Goal: Information Seeking & Learning: Learn about a topic

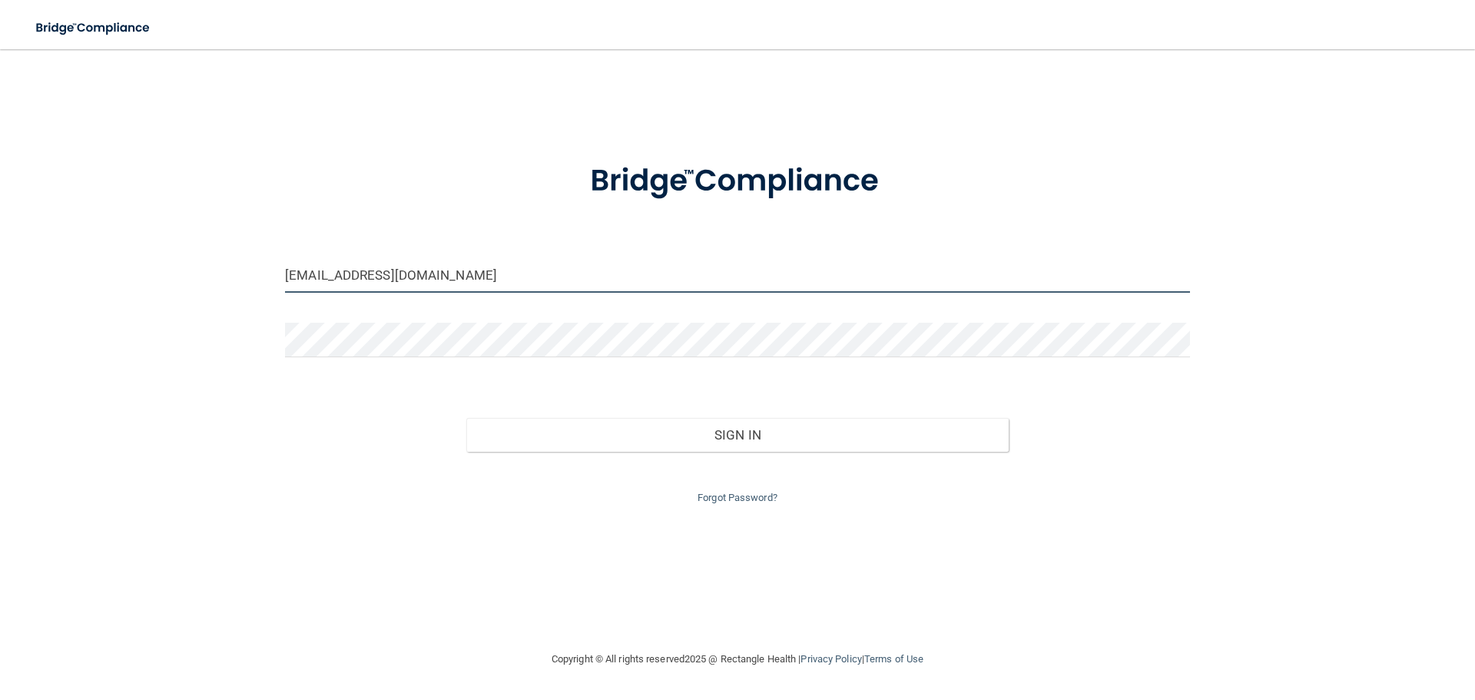
drag, startPoint x: 443, startPoint y: 267, endPoint x: 266, endPoint y: 271, distance: 176.8
click at [266, 271] on div "dlehoe@buckdentalhealth.com Invalid email/password. You don't have permission t…" at bounding box center [738, 350] width 1414 height 570
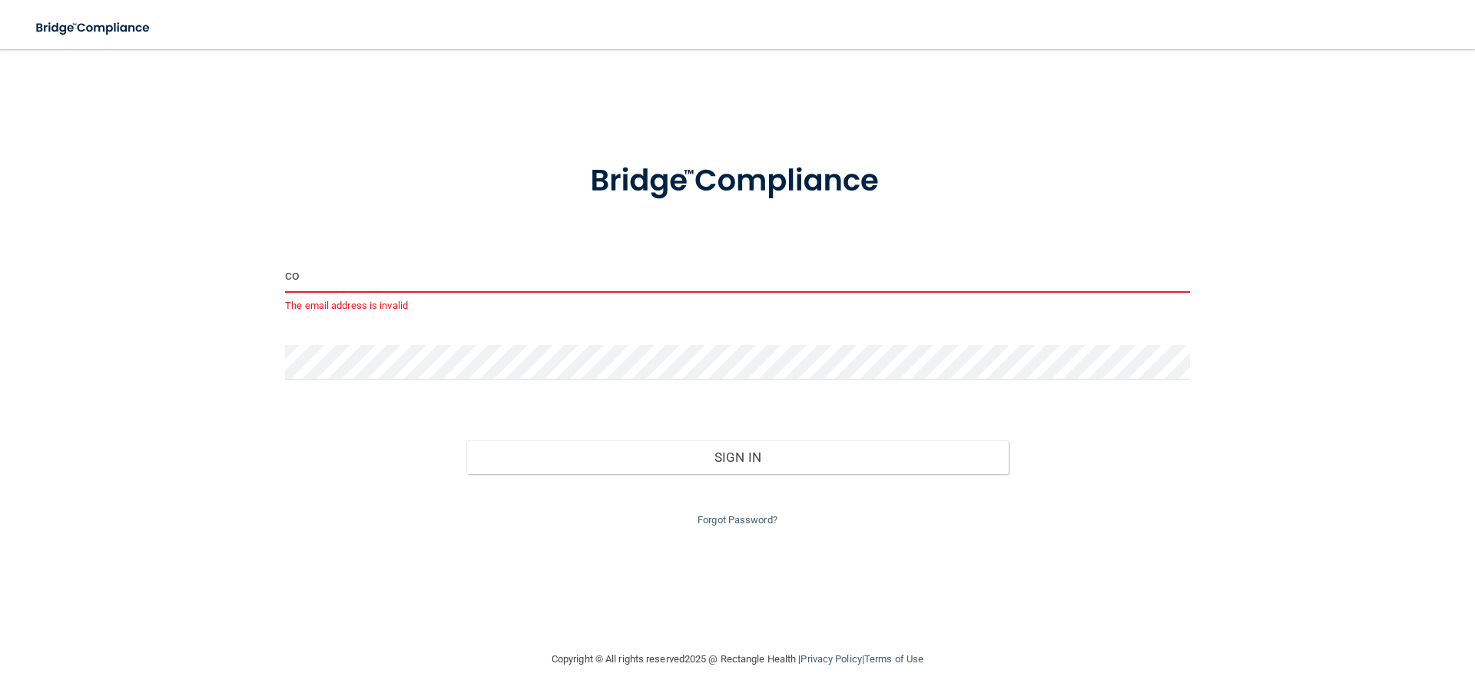
type input "c"
type input "[EMAIL_ADDRESS][DOMAIN_NAME]"
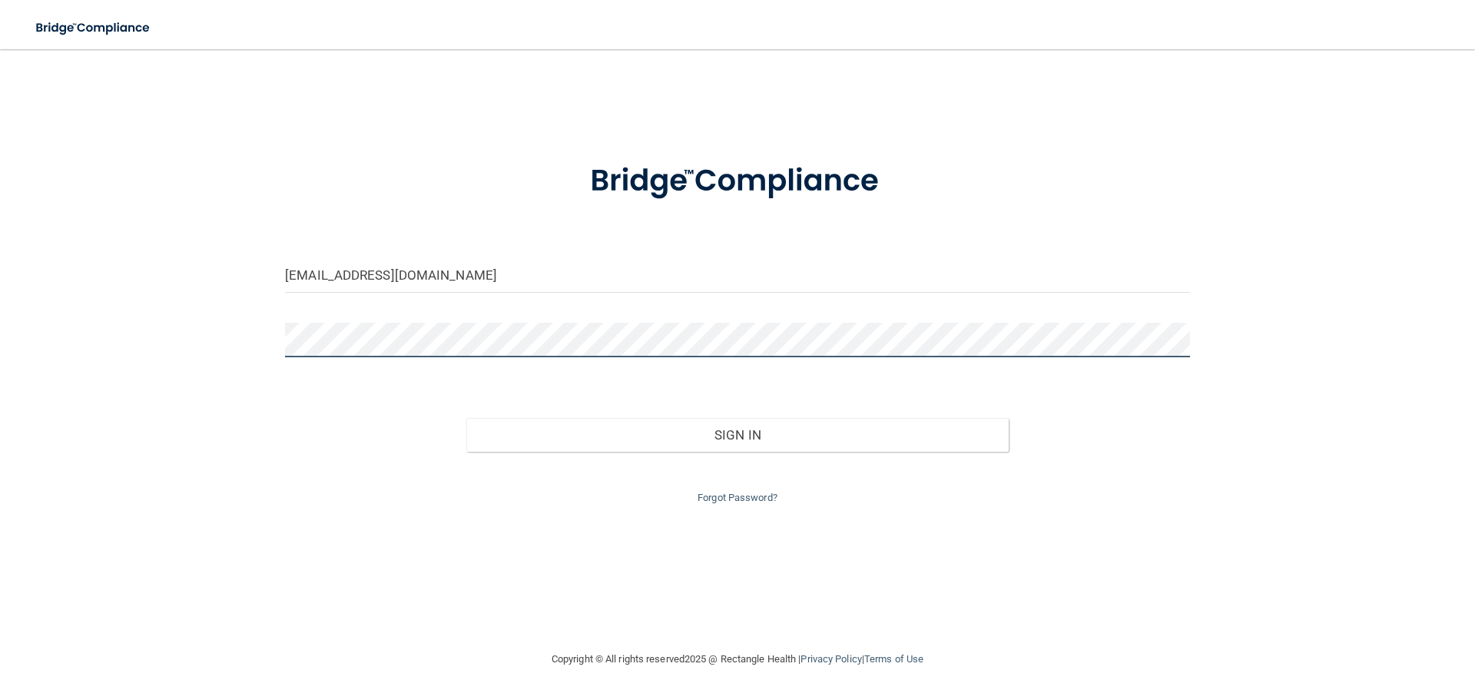
click at [176, 287] on div "adbiotl18@msn.com Invalid email/password. You don't have permission to access t…" at bounding box center [738, 350] width 1414 height 570
click at [466, 418] on button "Sign In" at bounding box center [737, 435] width 543 height 34
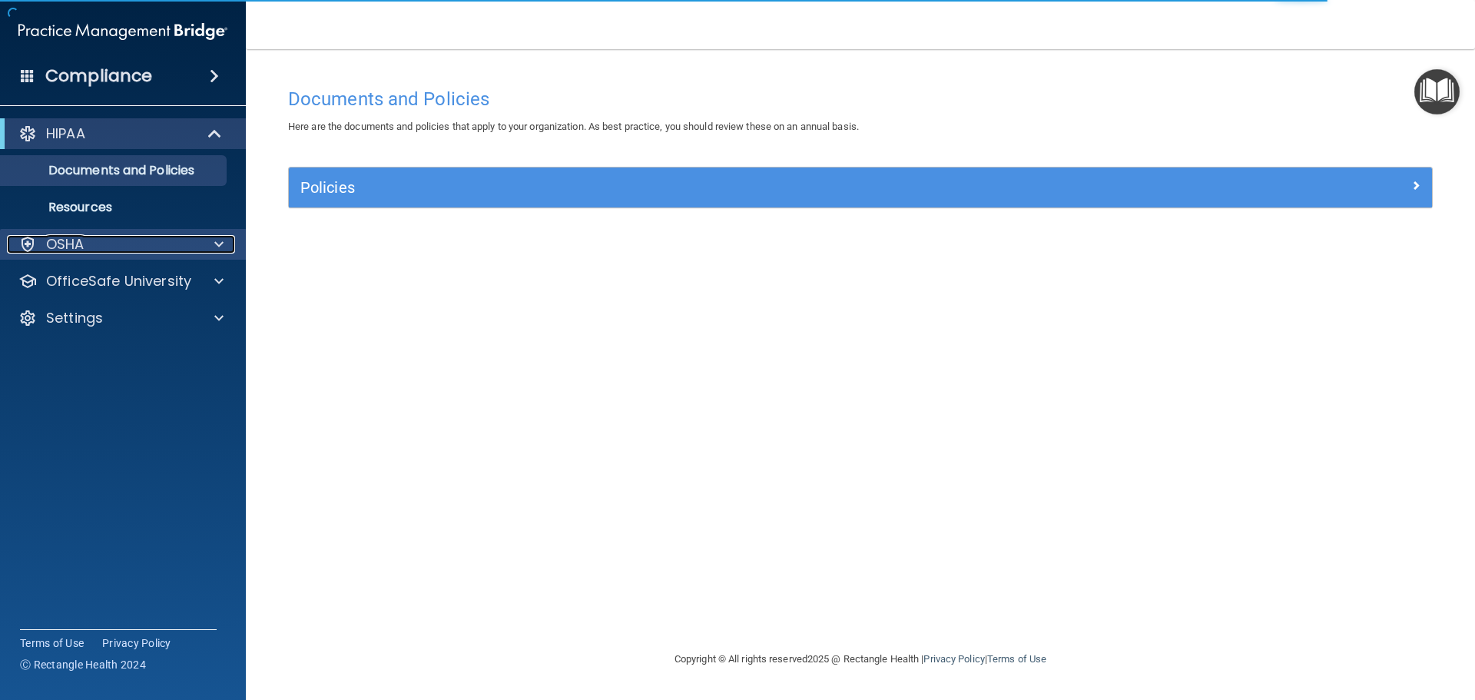
click at [104, 240] on div "OSHA" at bounding box center [102, 244] width 191 height 18
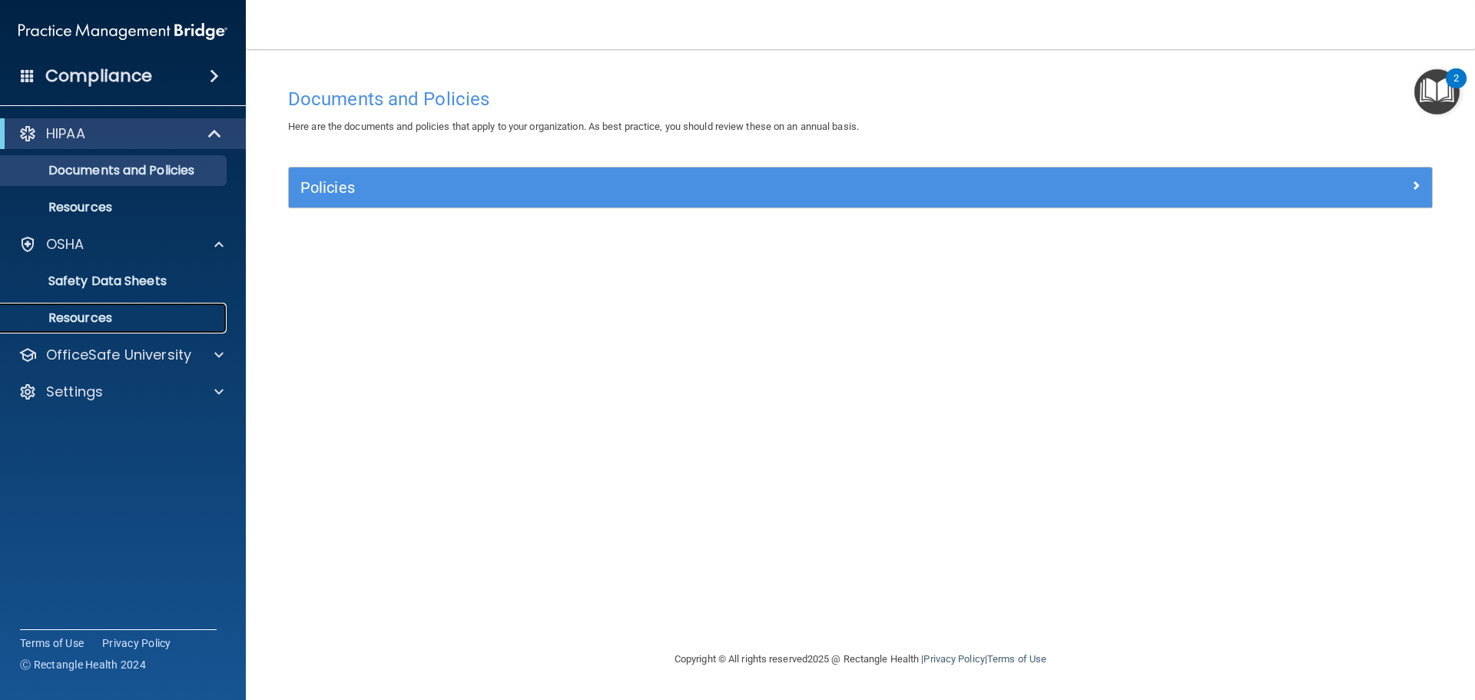
click at [62, 310] on p "Resources" at bounding box center [115, 317] width 210 height 15
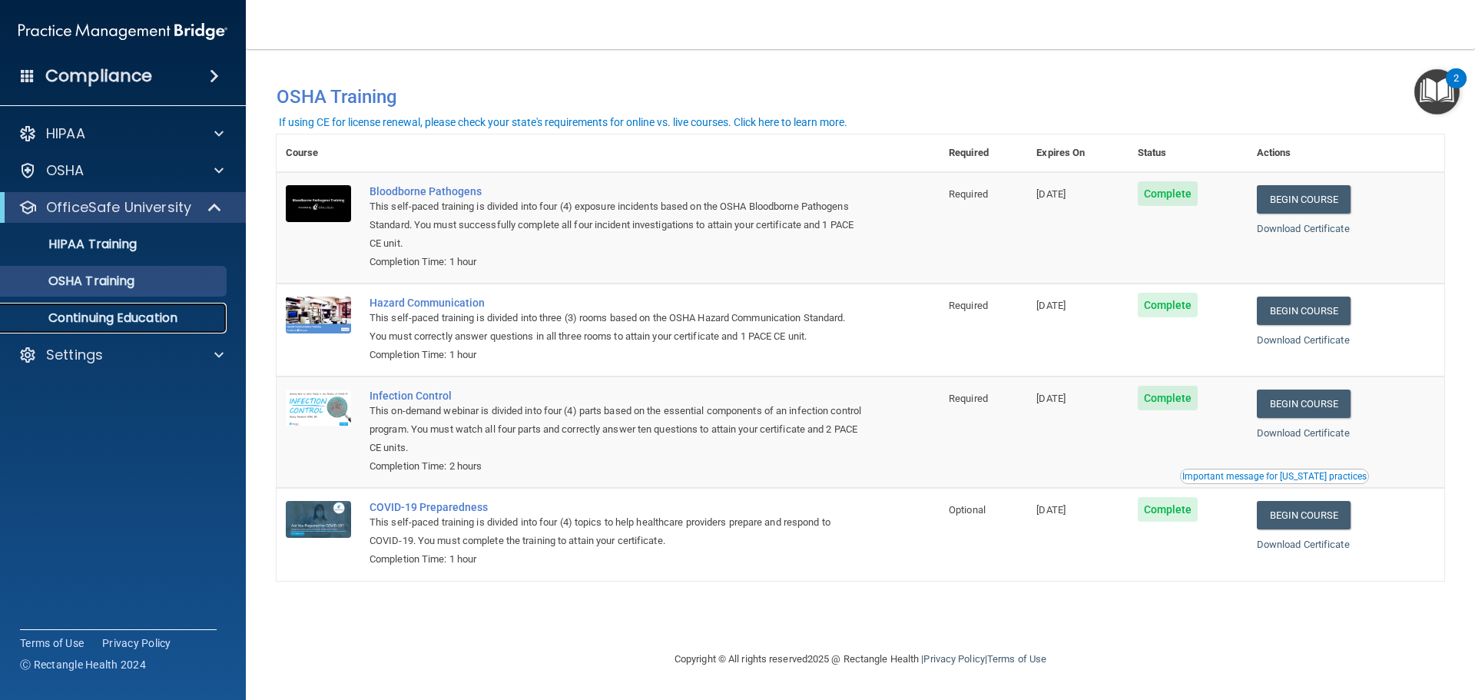
click at [113, 320] on p "Continuing Education" at bounding box center [115, 317] width 210 height 15
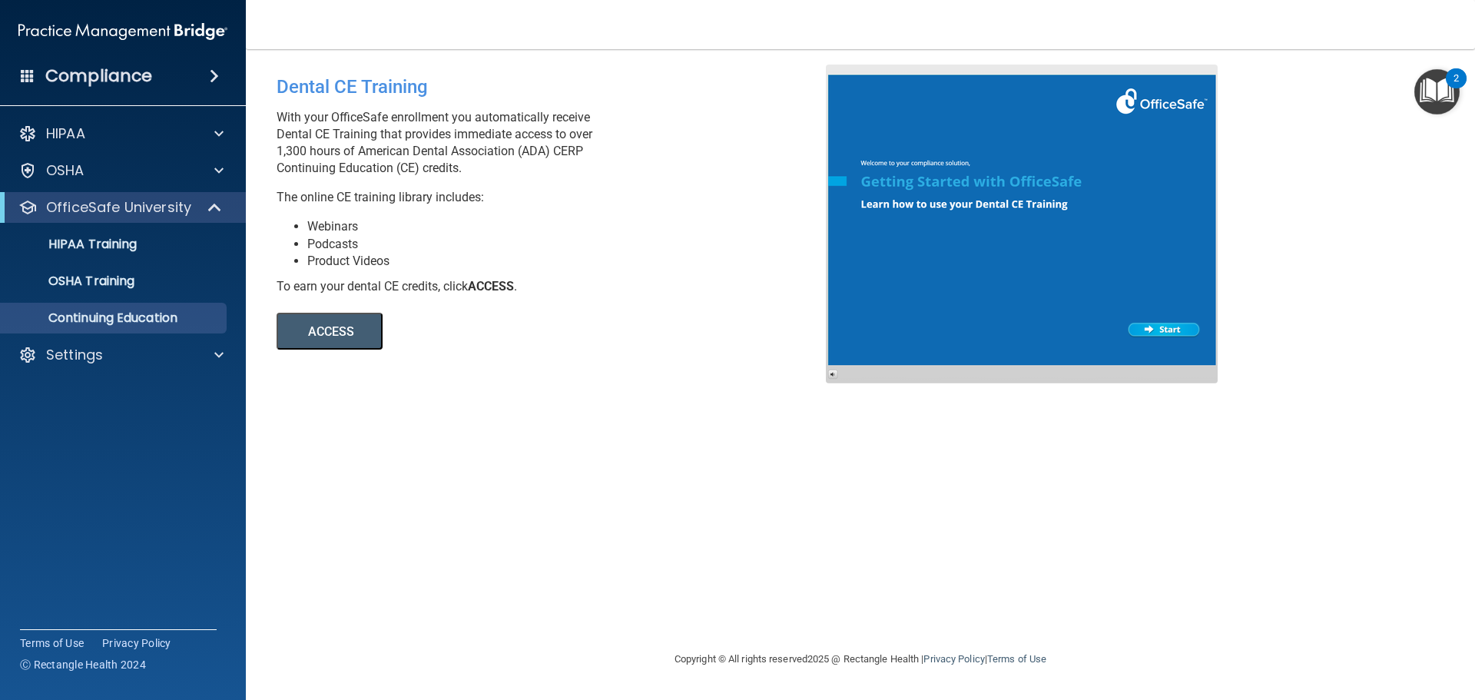
click at [320, 323] on button "ACCESS" at bounding box center [330, 331] width 106 height 37
